Goal: Task Accomplishment & Management: Understand process/instructions

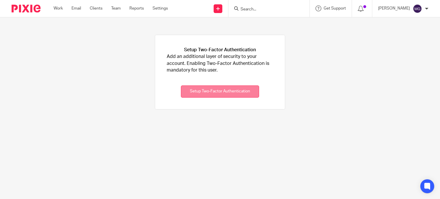
click at [220, 89] on button "Setup Two-Factor Authentication" at bounding box center [220, 91] width 78 height 12
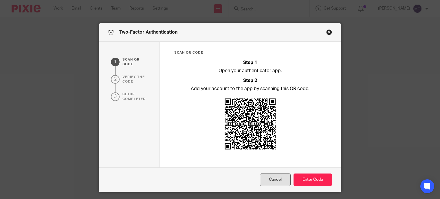
click at [276, 180] on button "Cancel" at bounding box center [275, 179] width 31 height 12
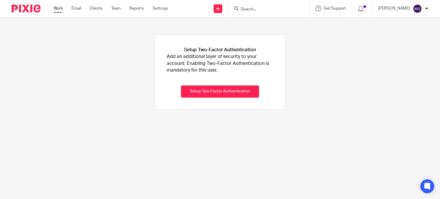
click at [60, 8] on link "Work" at bounding box center [58, 9] width 9 height 6
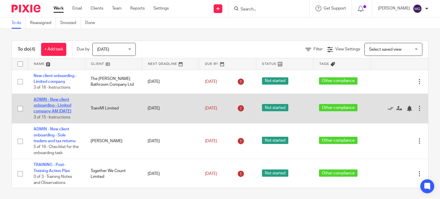
click at [50, 100] on link "ADMIN - New client onboarding - Limited company AM 2025 JUNE" at bounding box center [53, 106] width 38 height 16
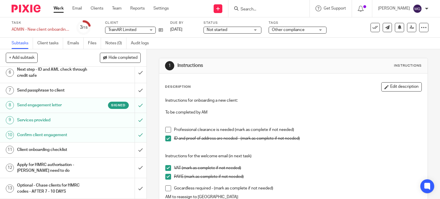
scroll to position [87, 0]
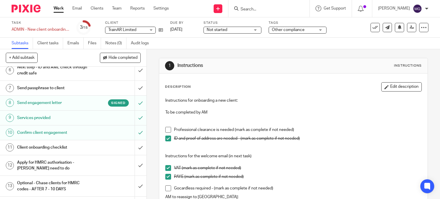
click at [67, 120] on h1 "Services provided" at bounding box center [54, 118] width 74 height 9
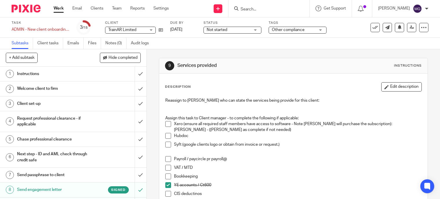
click at [51, 81] on div "1 Instructions 2 Welcome client to firm 3 Client set-up 4 Request professional …" at bounding box center [73, 133] width 147 height 132
click at [30, 73] on h1 "Instructions" at bounding box center [54, 74] width 74 height 9
